Goal: Task Accomplishment & Management: Complete application form

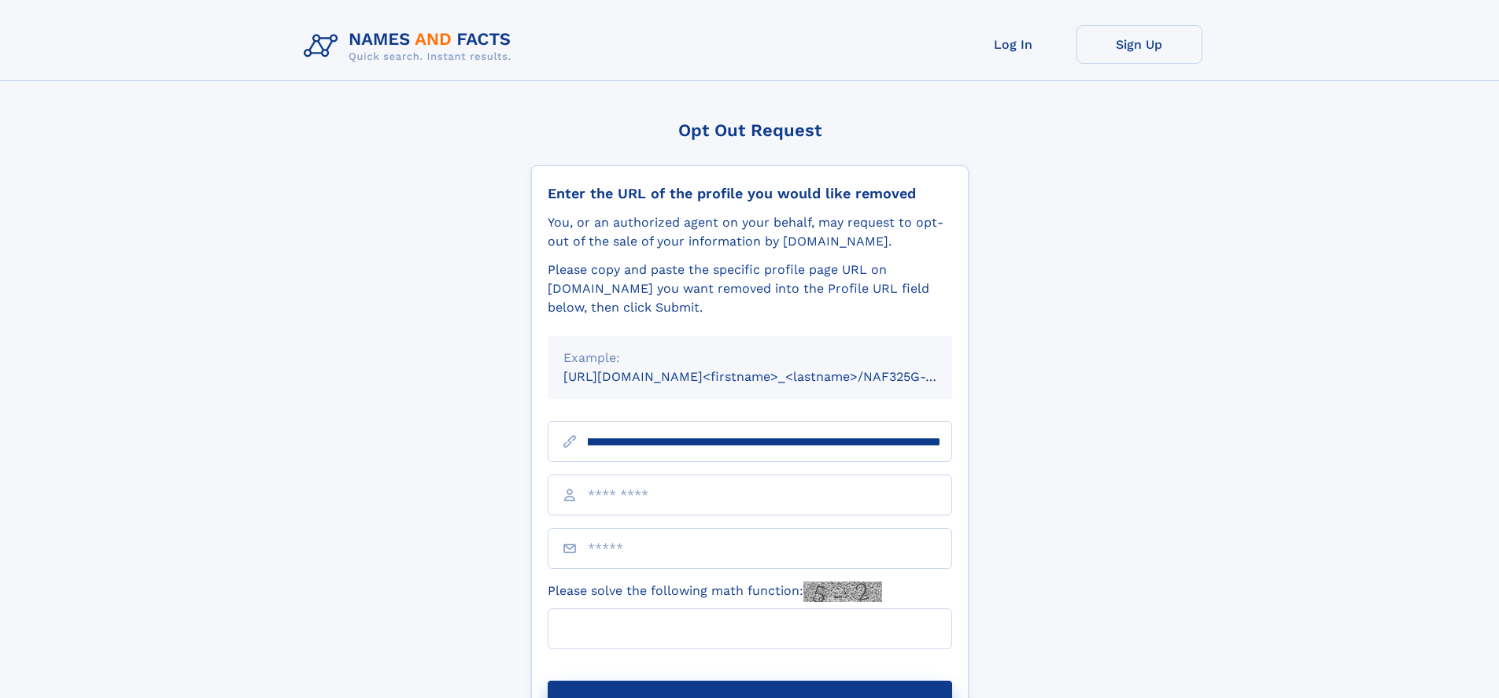
scroll to position [0, 192]
type input "**********"
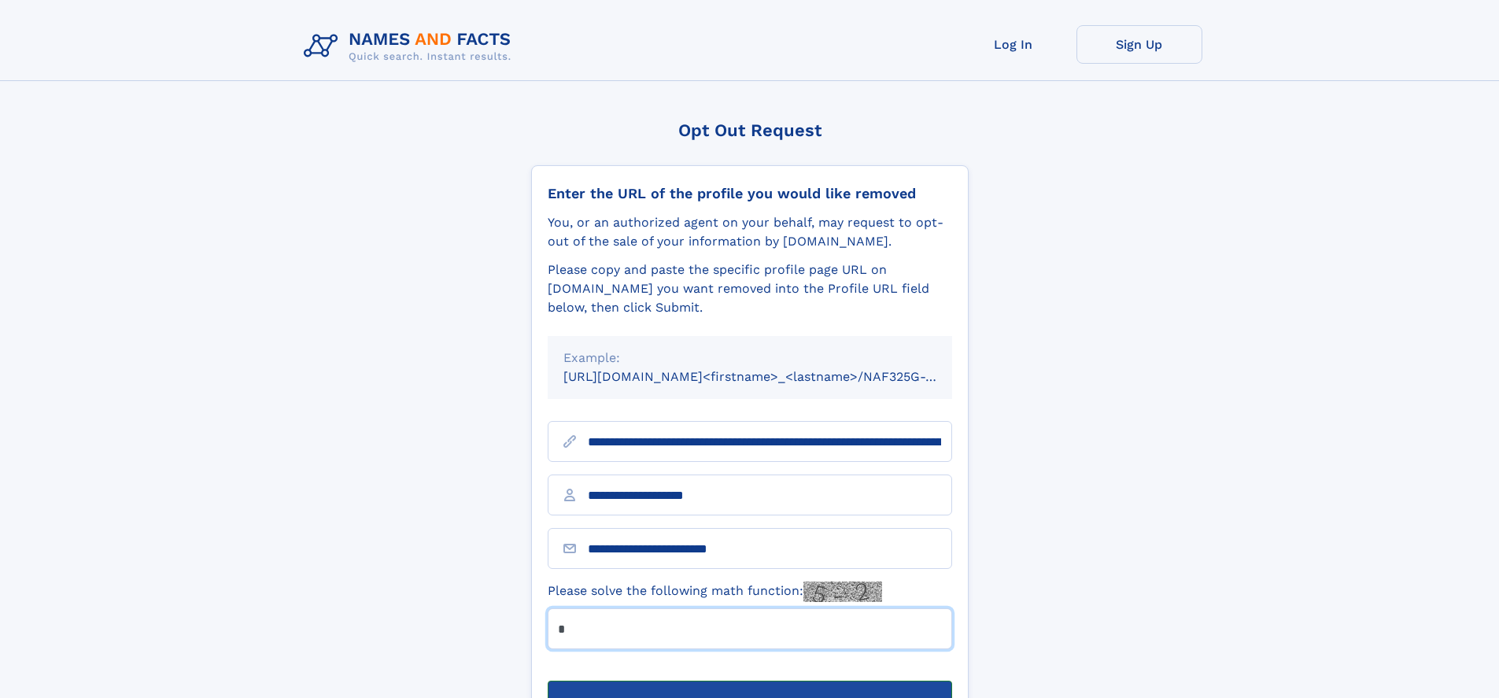
type input "*"
click at [749, 681] on button "Submit Opt Out Request" at bounding box center [750, 706] width 404 height 50
